Goal: Transaction & Acquisition: Purchase product/service

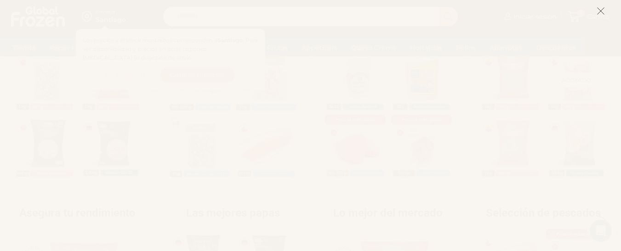
scroll to position [293, 0]
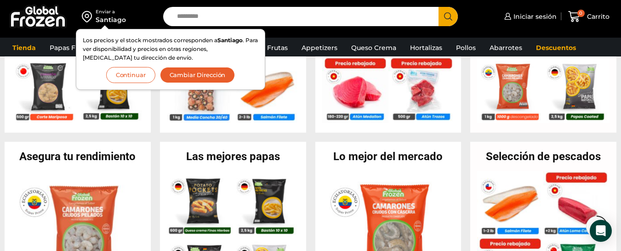
click at [139, 74] on button "Continuar" at bounding box center [130, 75] width 49 height 16
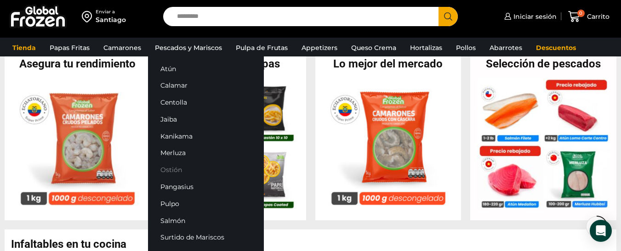
scroll to position [387, 0]
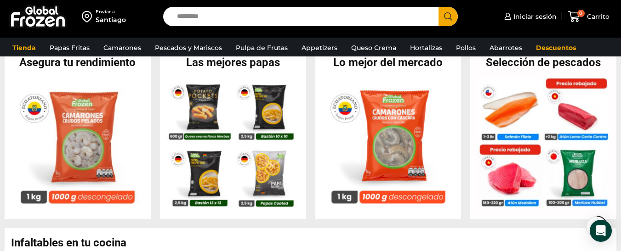
click at [211, 11] on input "Search input" at bounding box center [303, 16] width 262 height 19
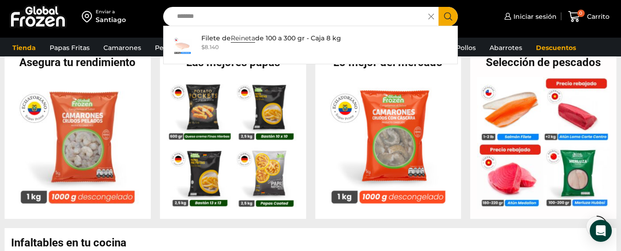
type input "*******"
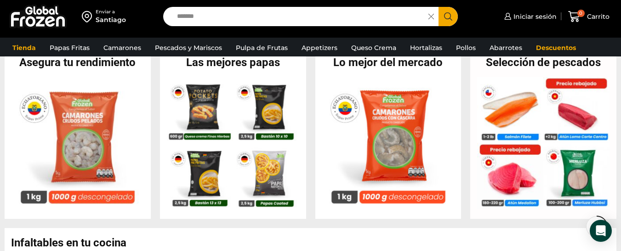
click at [450, 16] on icon "Search button" at bounding box center [448, 16] width 8 height 8
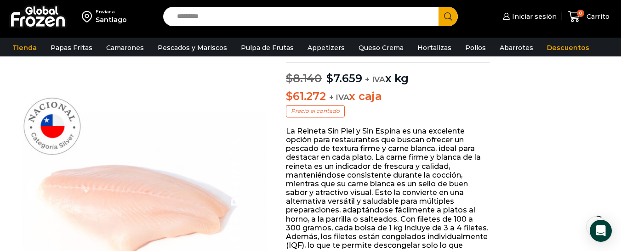
scroll to position [79, 0]
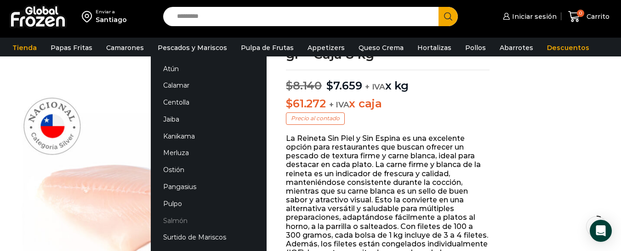
click at [173, 219] on link "Salmón" at bounding box center [209, 220] width 116 height 17
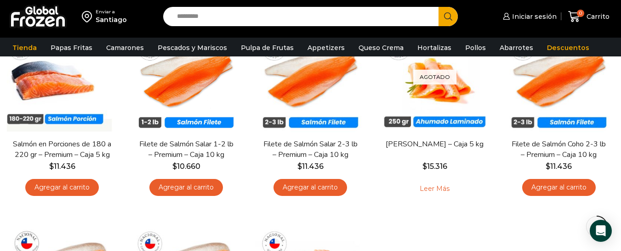
scroll to position [119, 0]
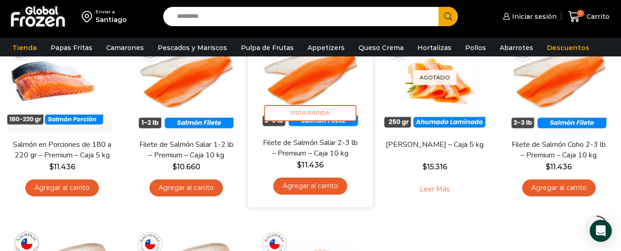
click at [314, 188] on link "Agregar al carrito" at bounding box center [310, 186] width 74 height 17
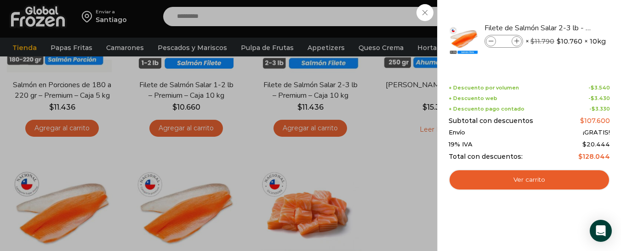
scroll to position [177, 0]
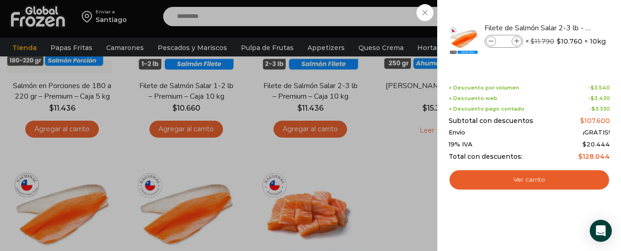
click at [566, 17] on div "1 [GEOGRAPHIC_DATA] 1 1 Shopping Cart *" at bounding box center [589, 17] width 46 height 22
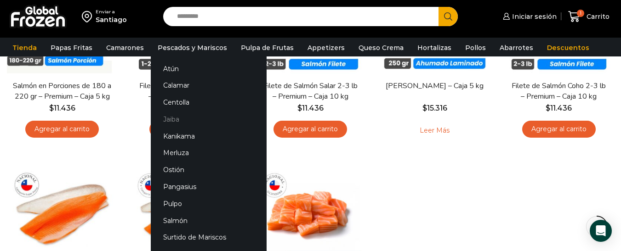
click at [182, 123] on link "Jaiba" at bounding box center [209, 119] width 116 height 17
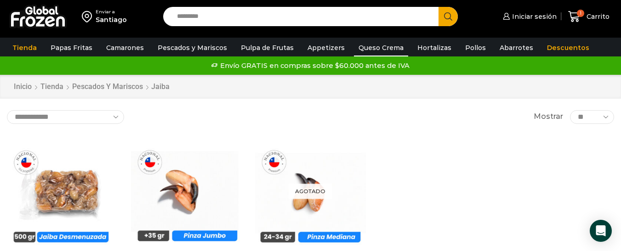
click at [363, 49] on link "Queso Crema" at bounding box center [381, 47] width 54 height 17
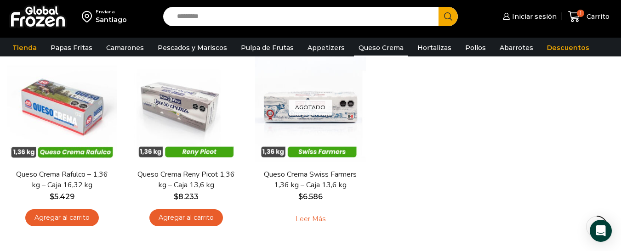
scroll to position [90, 0]
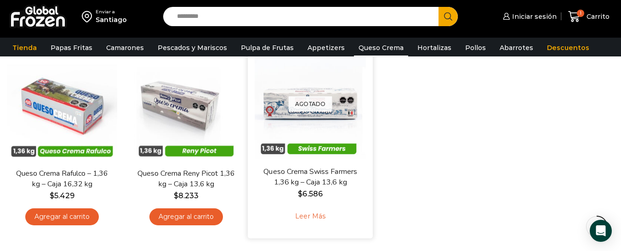
click at [253, 180] on div "Agotado Vista Rápida Queso Crema Swiss Farmers 1,36 kg – Caja 13,6 kg $ 6.586 L…" at bounding box center [310, 139] width 125 height 197
